Goal: Task Accomplishment & Management: Complete application form

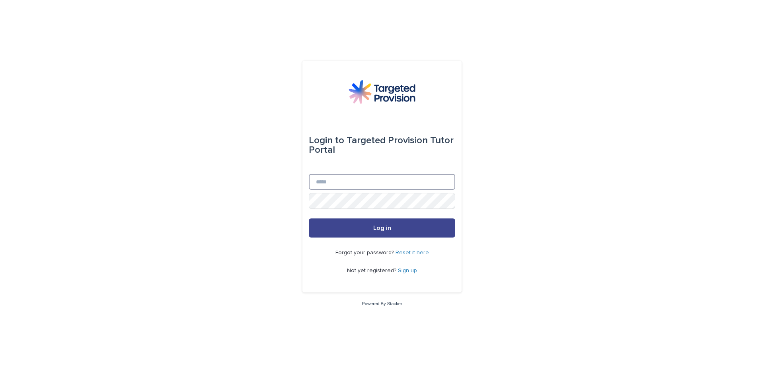
type input "**********"
click at [373, 229] on button "Log in" at bounding box center [382, 227] width 146 height 19
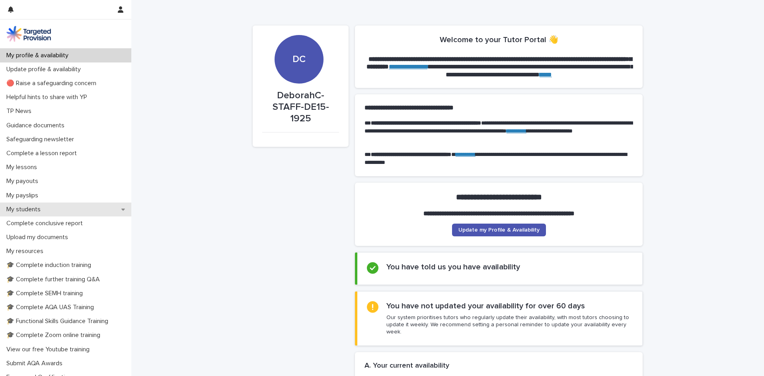
click at [40, 207] on p "My students" at bounding box center [25, 210] width 44 height 8
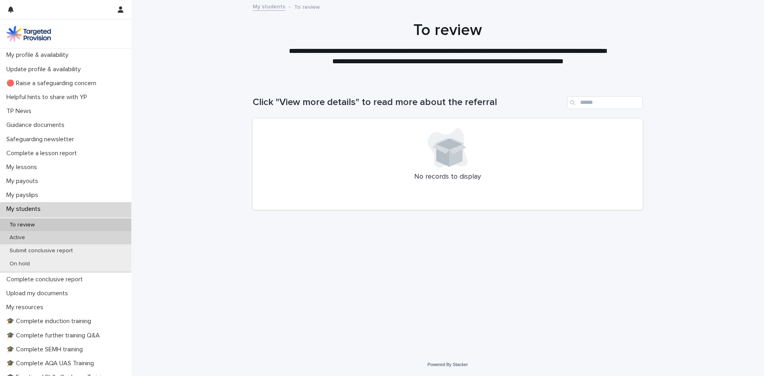
click at [17, 237] on p "Active" at bounding box center [17, 237] width 28 height 7
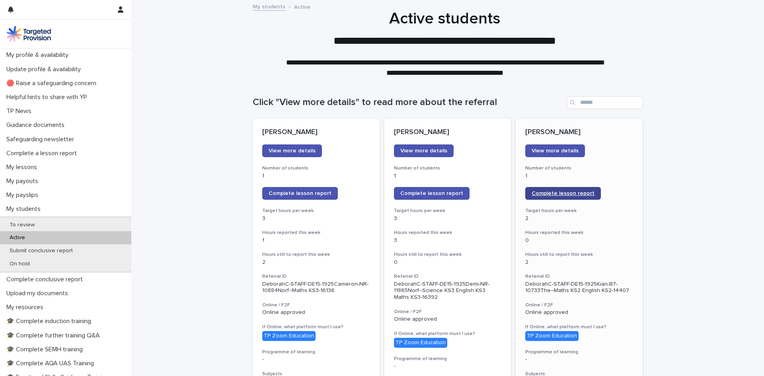
click at [538, 192] on span "Complete lesson report" at bounding box center [563, 194] width 63 height 6
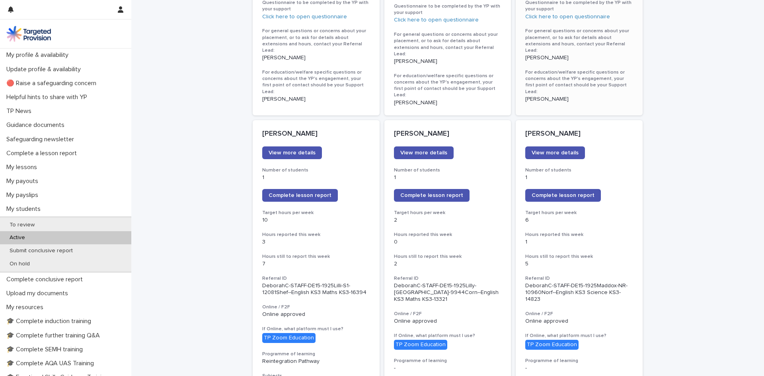
scroll to position [553, 0]
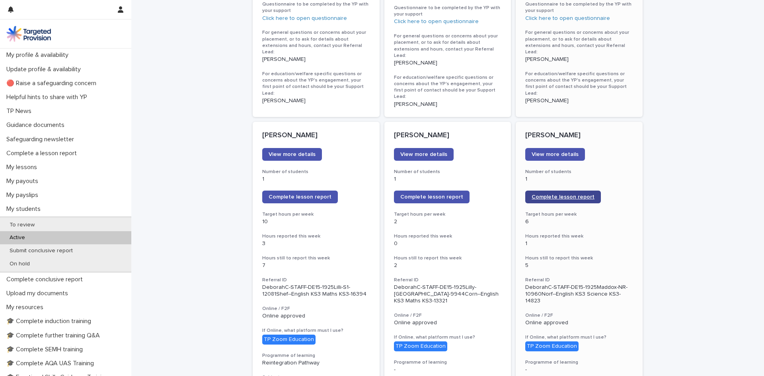
click at [567, 194] on span "Complete lesson report" at bounding box center [563, 197] width 63 height 6
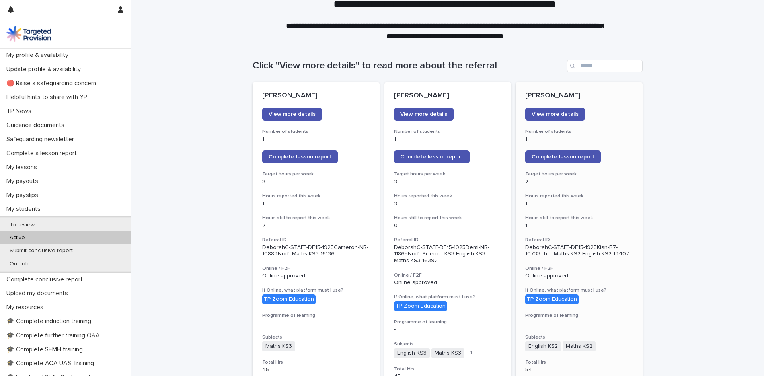
scroll to position [29, 0]
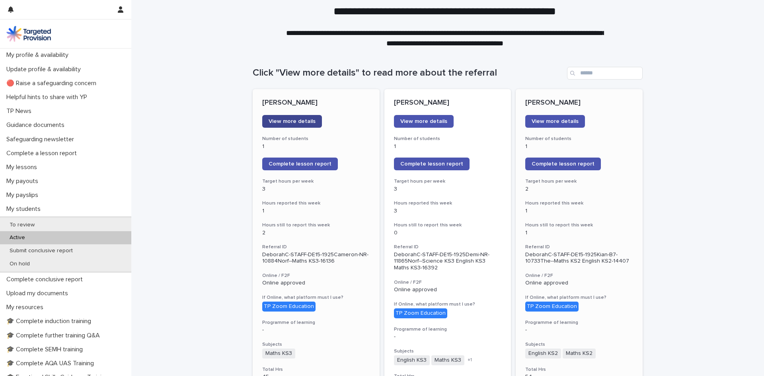
click at [296, 120] on span "View more details" at bounding box center [292, 122] width 47 height 6
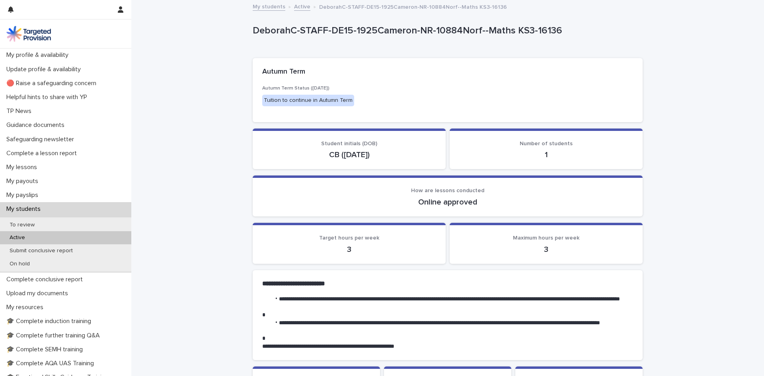
click at [29, 235] on p "Active" at bounding box center [17, 237] width 28 height 7
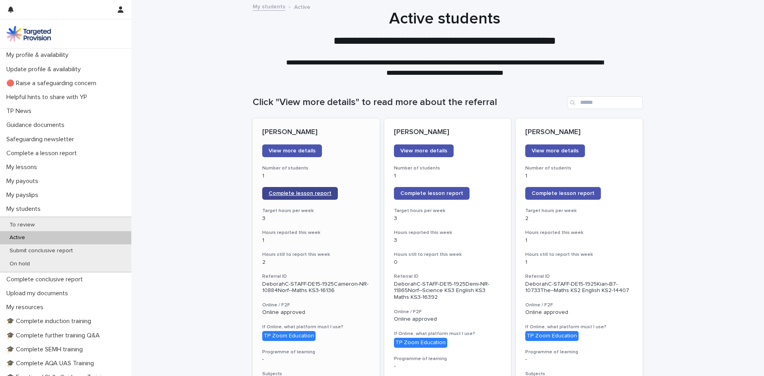
click at [291, 193] on span "Complete lesson report" at bounding box center [300, 194] width 63 height 6
